Goal: Task Accomplishment & Management: Use online tool/utility

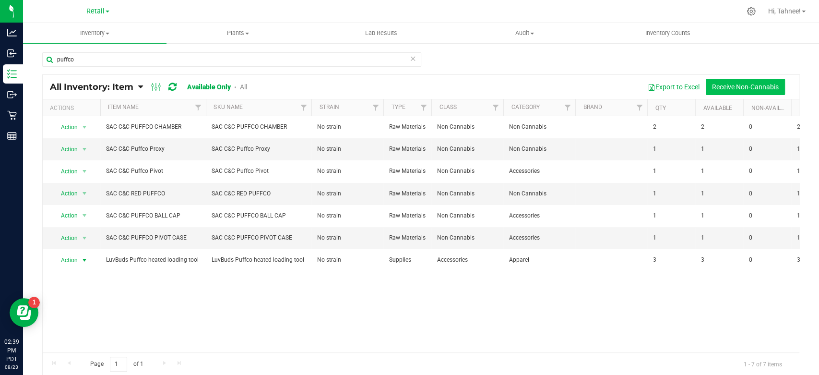
click at [747, 86] on button "Receive Non-Cannabis" at bounding box center [745, 87] width 79 height 16
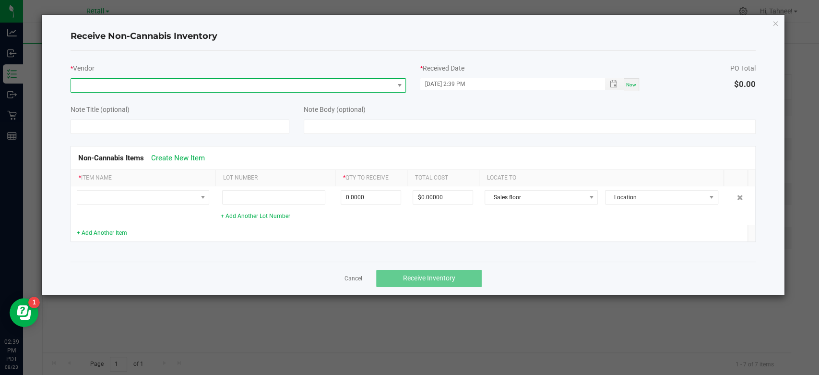
click at [182, 87] on span at bounding box center [232, 85] width 322 height 13
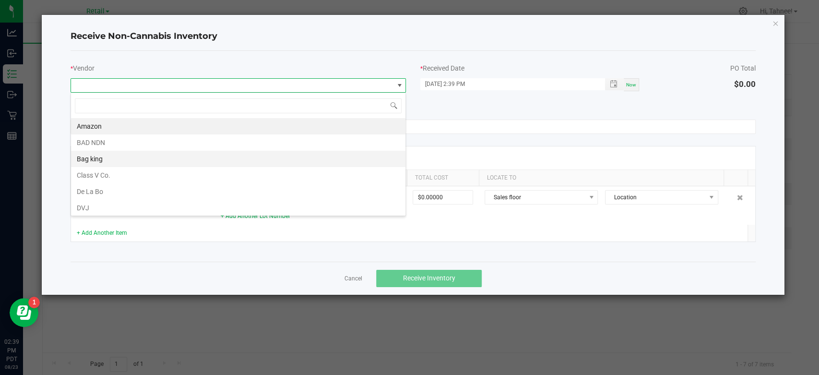
scroll to position [196, 0]
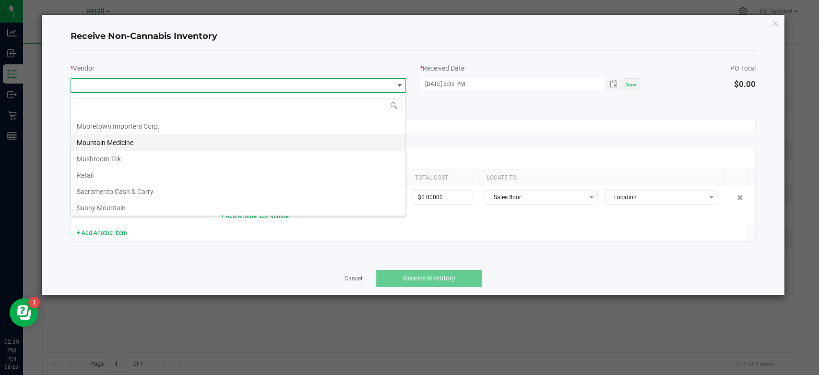
click at [111, 136] on li "Mountain Medicine" at bounding box center [238, 142] width 334 height 16
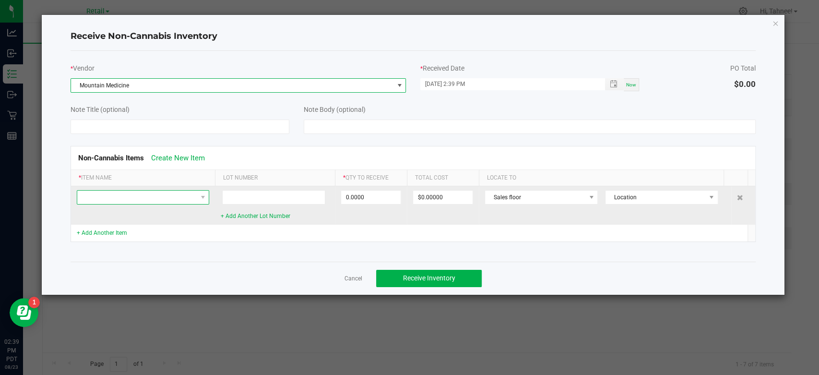
click at [183, 196] on span at bounding box center [136, 196] width 119 height 13
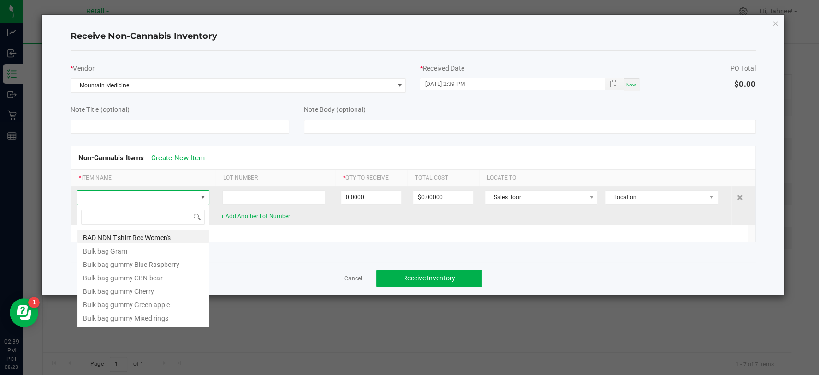
scroll to position [14, 132]
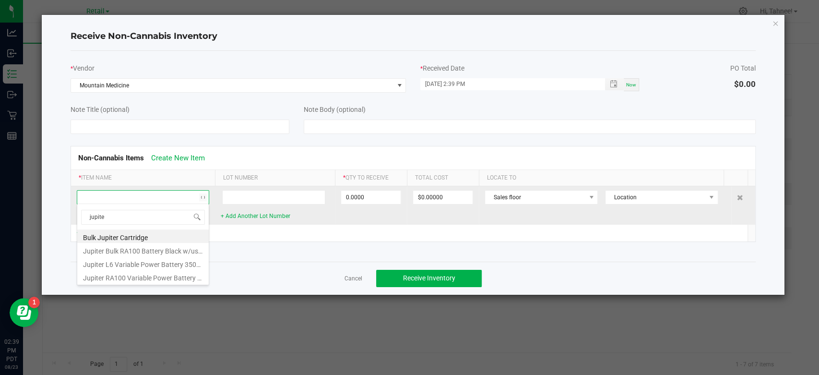
type input "jupiter"
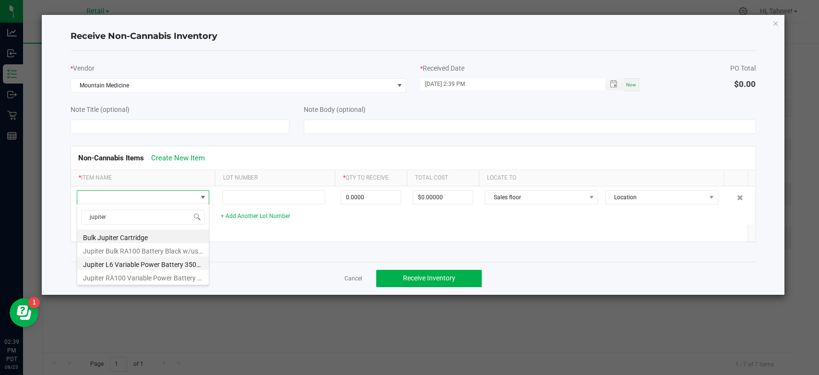
click at [144, 265] on li "Jupiter L6 Variable Power Battery 350mAh" at bounding box center [142, 262] width 131 height 13
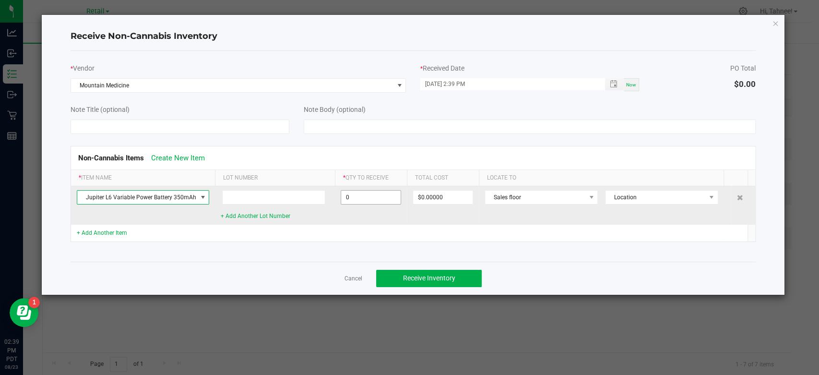
click at [363, 201] on input "0" at bounding box center [370, 196] width 59 height 13
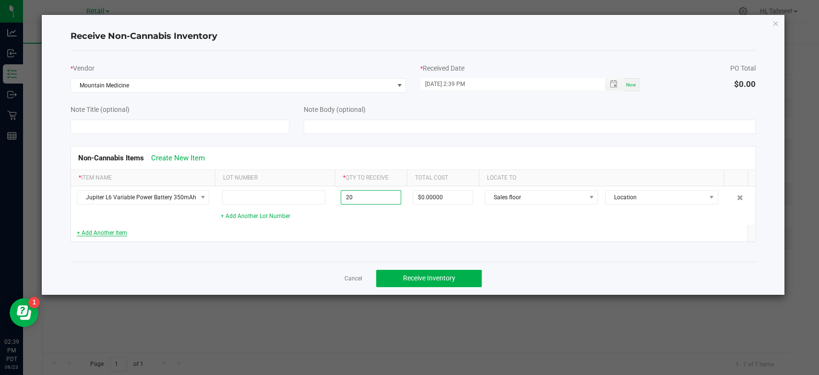
type input "20 ea"
type input "$135.00000"
click at [104, 234] on link "+ Add Another Item" at bounding box center [102, 232] width 50 height 7
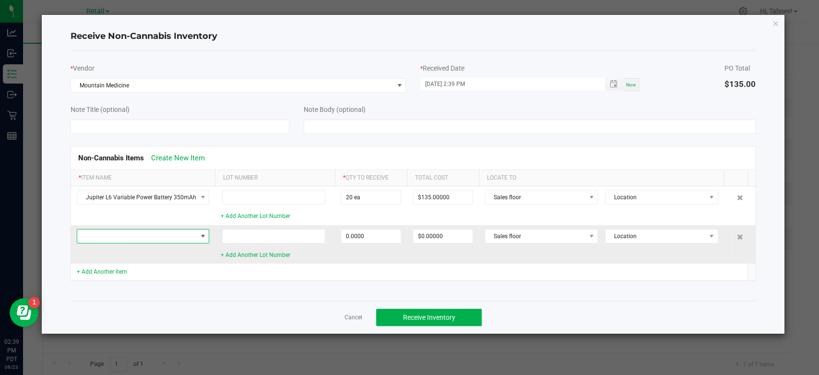
click at [144, 231] on span at bounding box center [136, 235] width 119 height 13
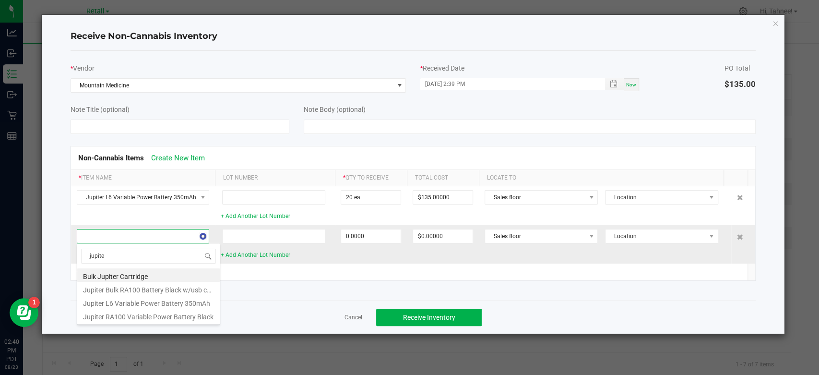
type input "jupiter"
click at [158, 316] on li "Jupiter RA100 Variable Power Battery Black" at bounding box center [148, 315] width 142 height 13
type input "0 ea"
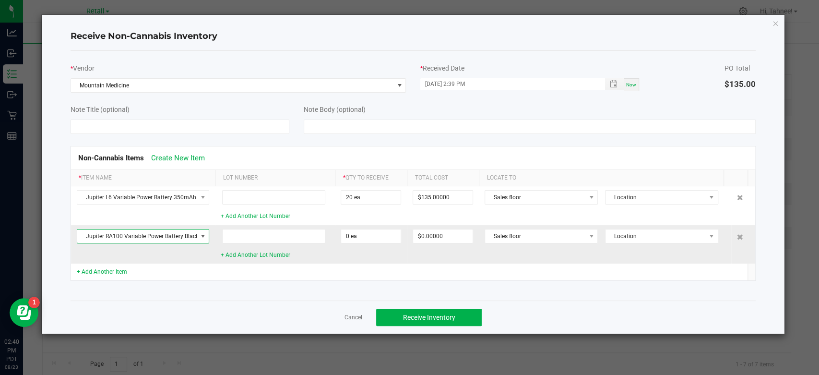
click at [177, 237] on span "Jupiter RA100 Variable Power Battery Black" at bounding box center [136, 235] width 119 height 13
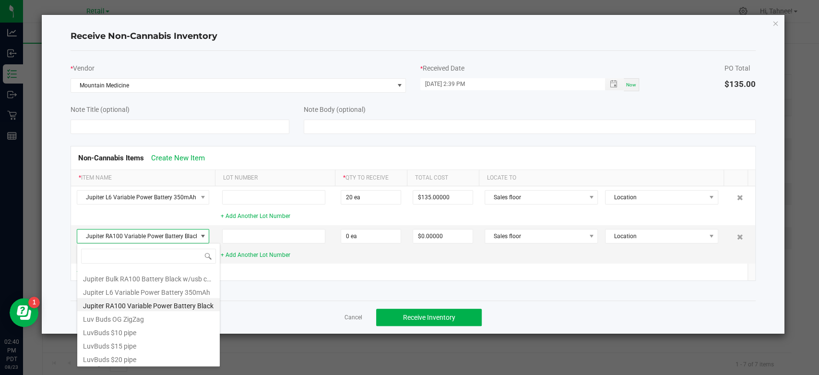
scroll to position [858, 0]
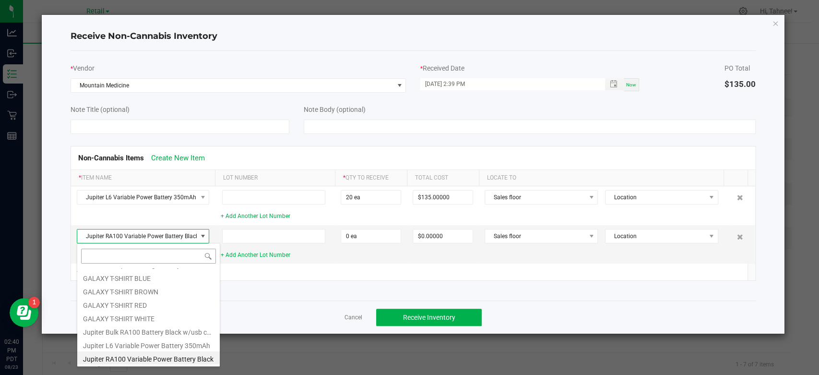
click at [177, 255] on input at bounding box center [148, 256] width 135 height 15
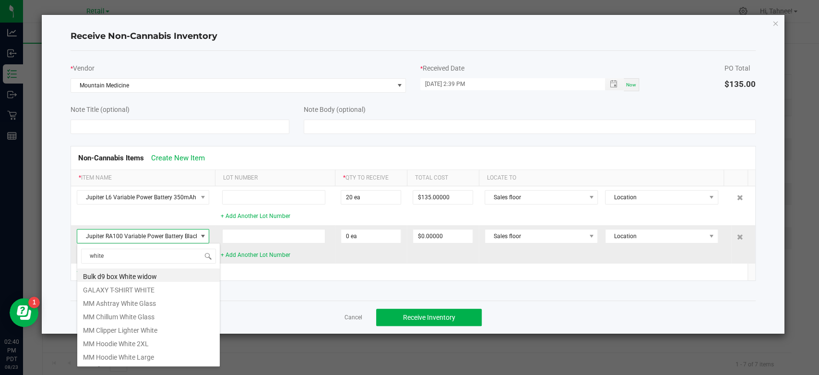
type input "white"
click at [186, 237] on span "Jupiter RA100 Variable Power Battery Black" at bounding box center [136, 235] width 119 height 13
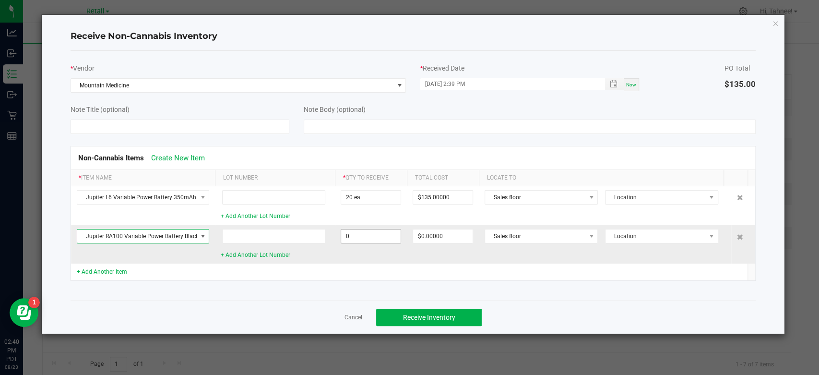
click at [354, 241] on input "0" at bounding box center [370, 235] width 59 height 13
type input "20 ea"
type input "$205.60000"
click at [401, 294] on div "* Vendor Mountain Medicine * Received Date [DATE] 2:39 PM Now PO Total $340.60 …" at bounding box center [413, 175] width 685 height 249
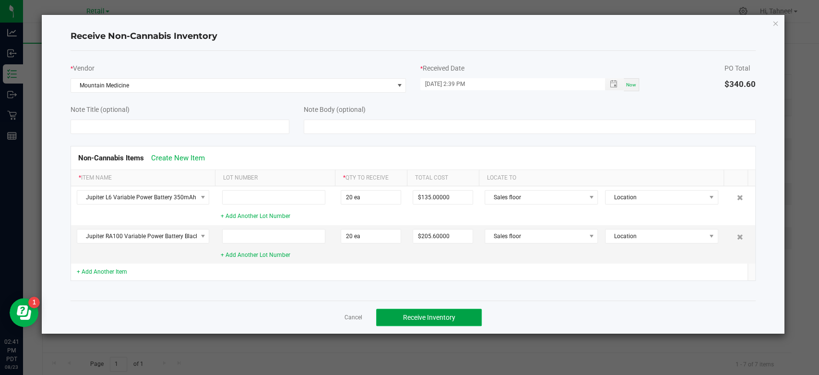
click at [419, 321] on button "Receive Inventory" at bounding box center [429, 317] width 106 height 17
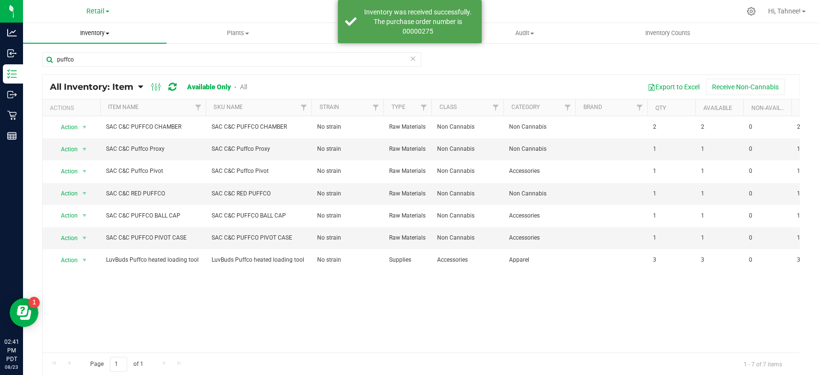
click at [94, 33] on span "Inventory" at bounding box center [94, 33] width 143 height 9
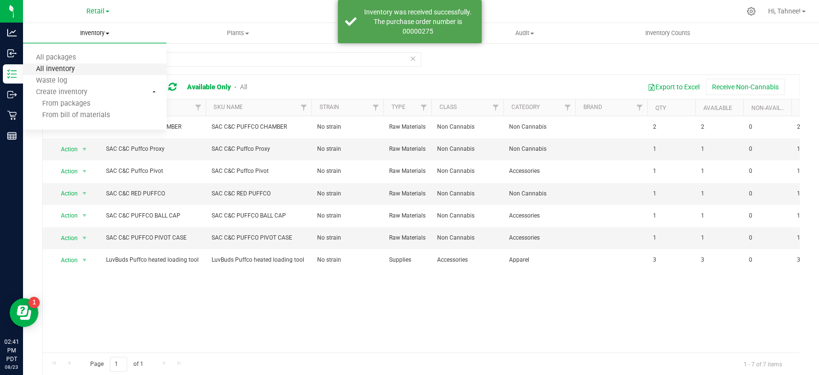
click at [61, 68] on span "All inventory" at bounding box center [55, 69] width 65 height 8
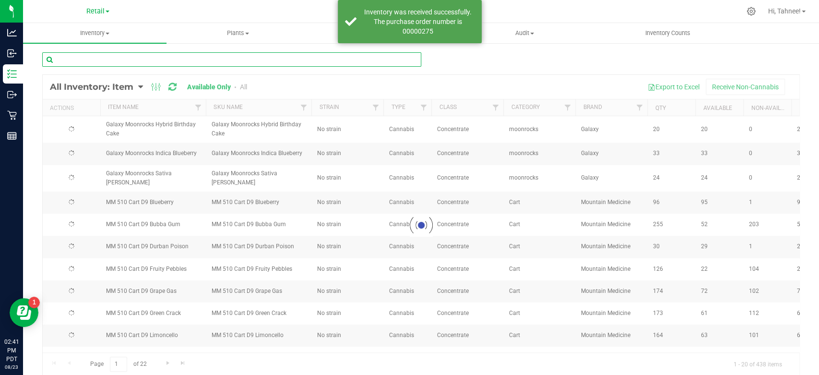
click at [100, 61] on input "text" at bounding box center [231, 59] width 379 height 14
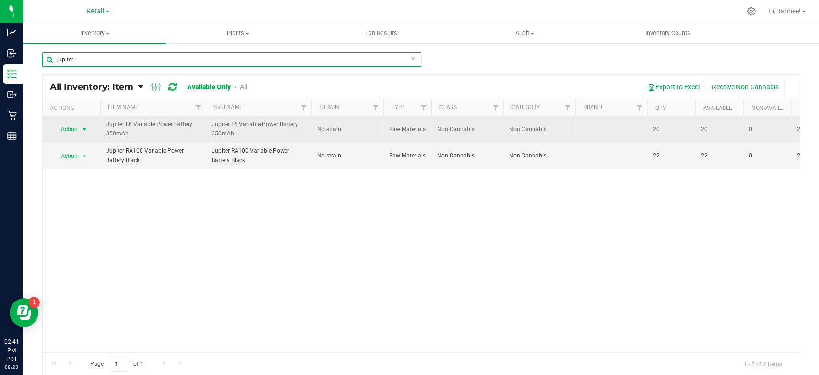
type input "jupiter"
click at [69, 126] on span "Action" at bounding box center [65, 128] width 26 height 13
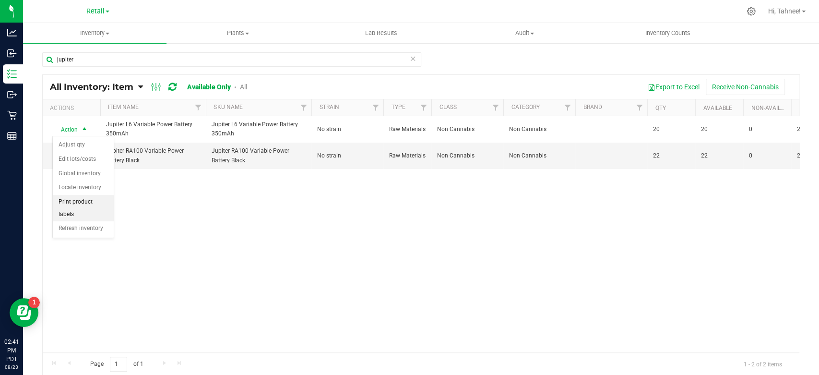
click at [81, 201] on li "Print product labels" at bounding box center [83, 208] width 61 height 26
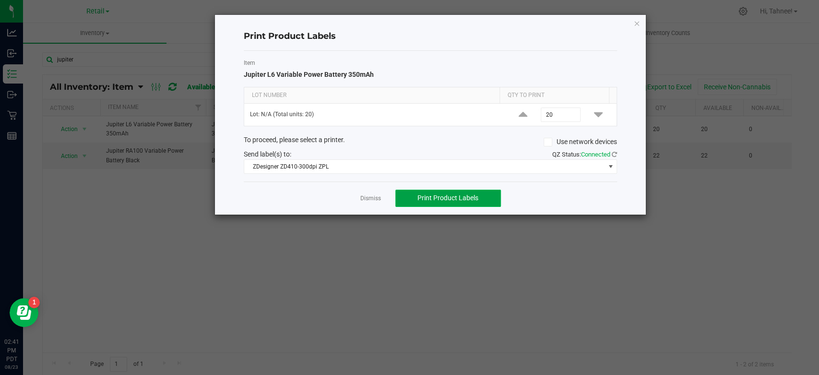
click at [479, 194] on button "Print Product Labels" at bounding box center [448, 198] width 106 height 17
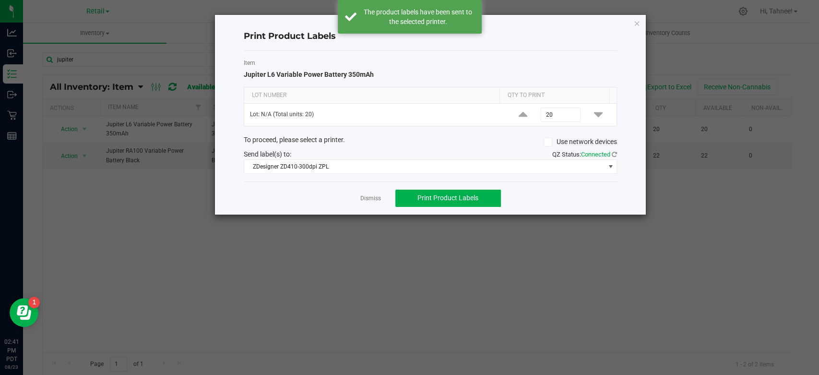
click at [633, 22] on div "Print Product Labels Item Jupiter L6 Variable Power Battery 350mAh Lot Number Q…" at bounding box center [430, 115] width 431 height 200
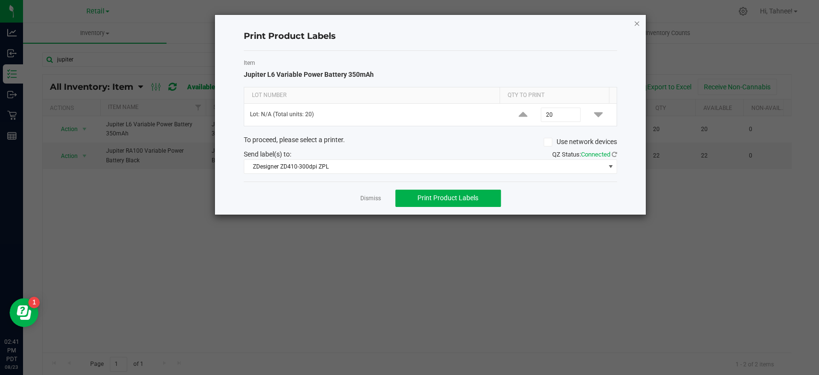
click at [637, 24] on icon "button" at bounding box center [636, 23] width 7 height 12
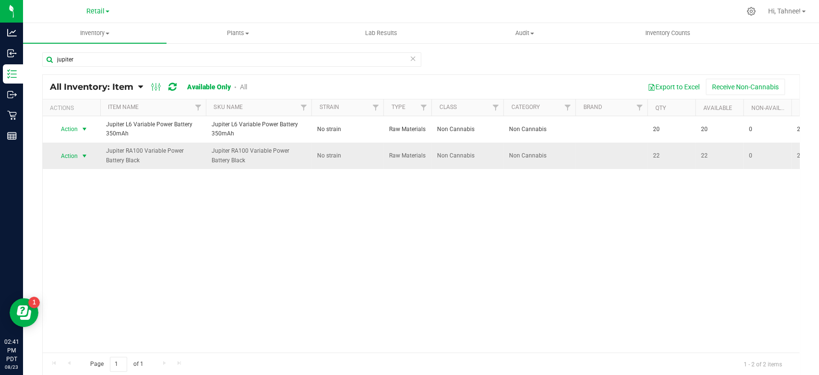
click at [69, 157] on span "Action" at bounding box center [65, 155] width 26 height 13
click at [95, 228] on li "Print product labels" at bounding box center [83, 234] width 61 height 26
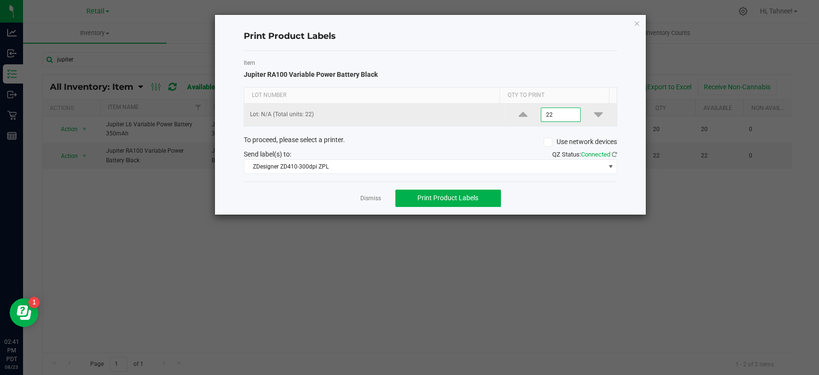
click at [553, 115] on input "22" at bounding box center [560, 114] width 39 height 13
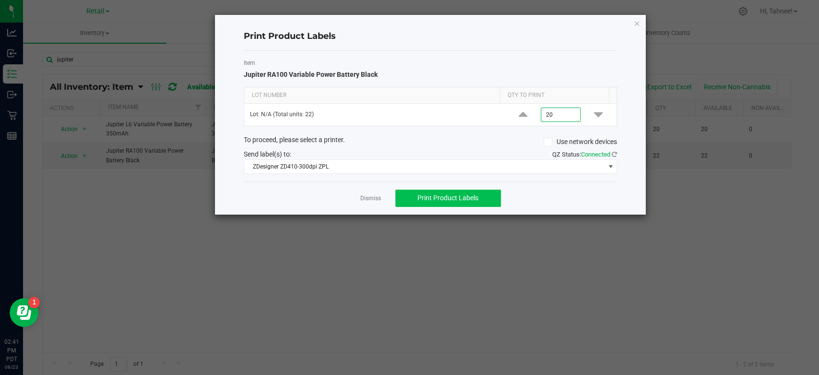
type input "20"
click at [454, 198] on span "Print Product Labels" at bounding box center [447, 198] width 61 height 8
click at [637, 24] on icon "button" at bounding box center [636, 23] width 7 height 12
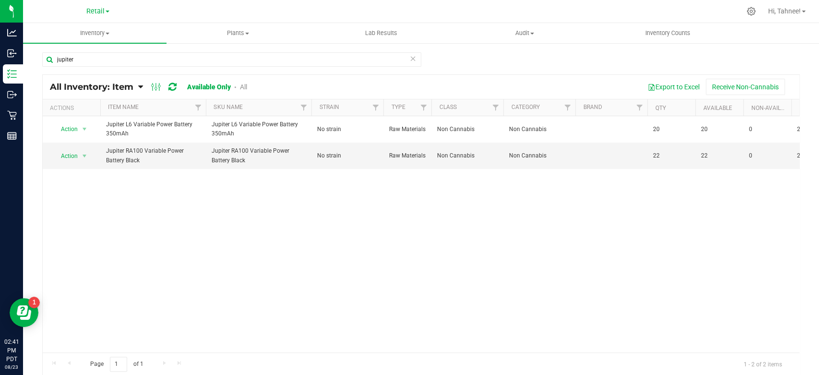
click at [411, 56] on icon at bounding box center [413, 58] width 7 height 12
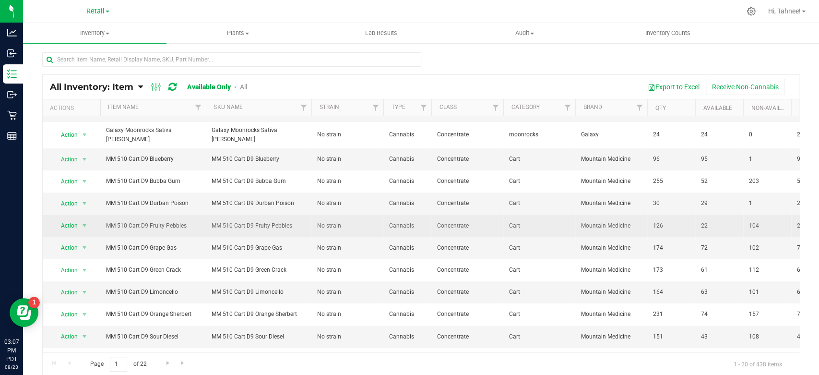
scroll to position [107, 0]
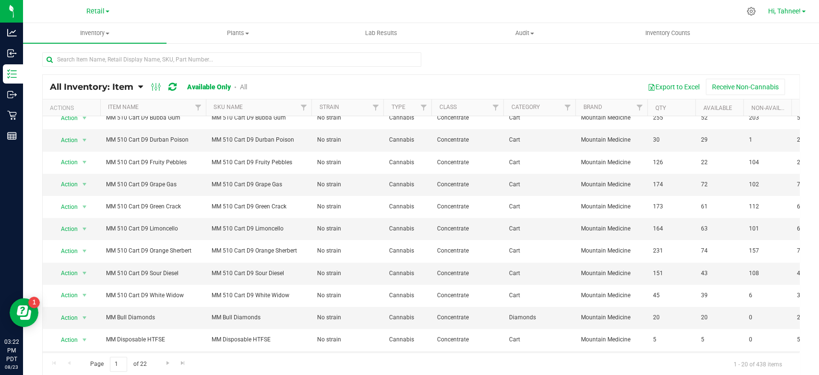
click at [780, 11] on span "Hi, Tahnee!" at bounding box center [784, 11] width 33 height 8
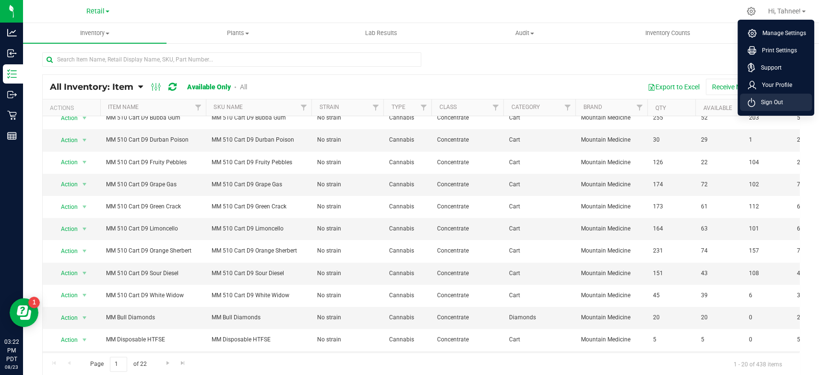
click at [773, 104] on span "Sign Out" at bounding box center [769, 102] width 28 height 10
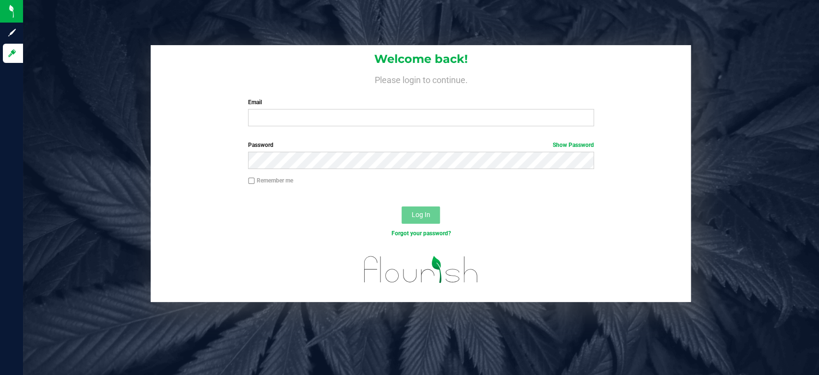
click at [318, 64] on h1 "Welcome back!" at bounding box center [421, 59] width 540 height 12
click at [302, 117] on input "Email" at bounding box center [421, 117] width 346 height 17
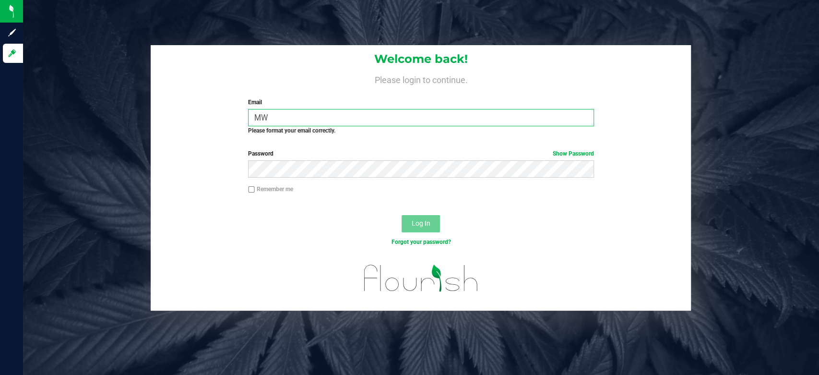
type input "M"
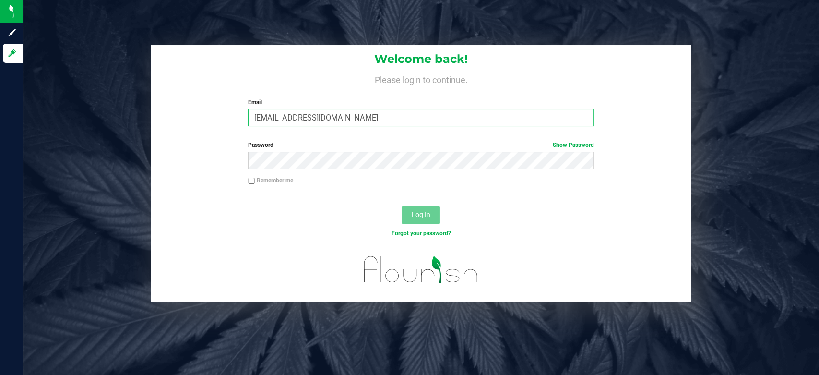
type input "[EMAIL_ADDRESS][DOMAIN_NAME]"
click at [333, 146] on label "Password Show Password" at bounding box center [421, 145] width 346 height 9
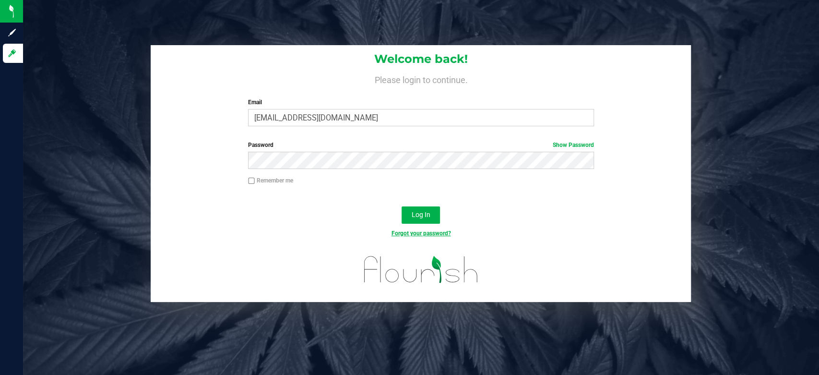
click at [421, 232] on link "Forgot your password?" at bounding box center [420, 233] width 59 height 7
click at [321, 105] on label "Email" at bounding box center [421, 102] width 346 height 9
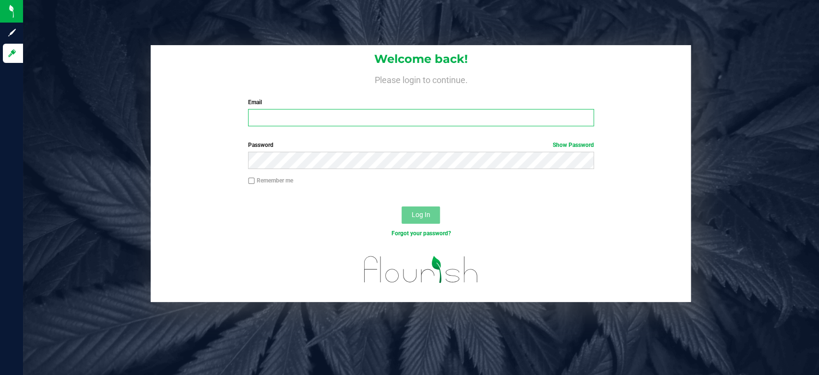
click at [321, 109] on input "Email" at bounding box center [421, 117] width 346 height 17
type input "[EMAIL_ADDRESS][DOMAIN_NAME]"
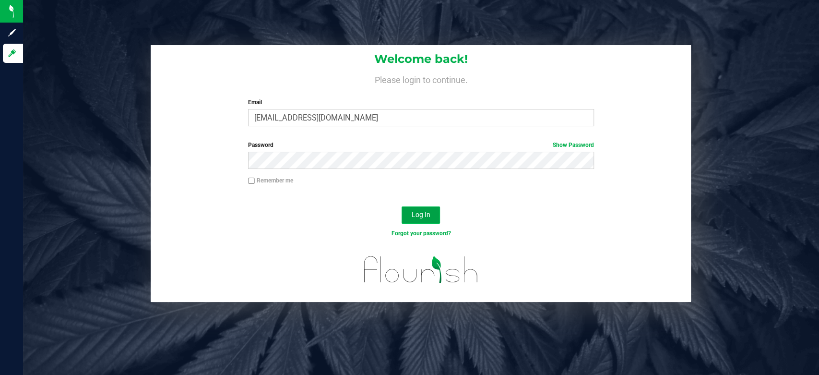
click at [423, 210] on button "Log In" at bounding box center [421, 214] width 38 height 17
